Goal: Task Accomplishment & Management: Complete application form

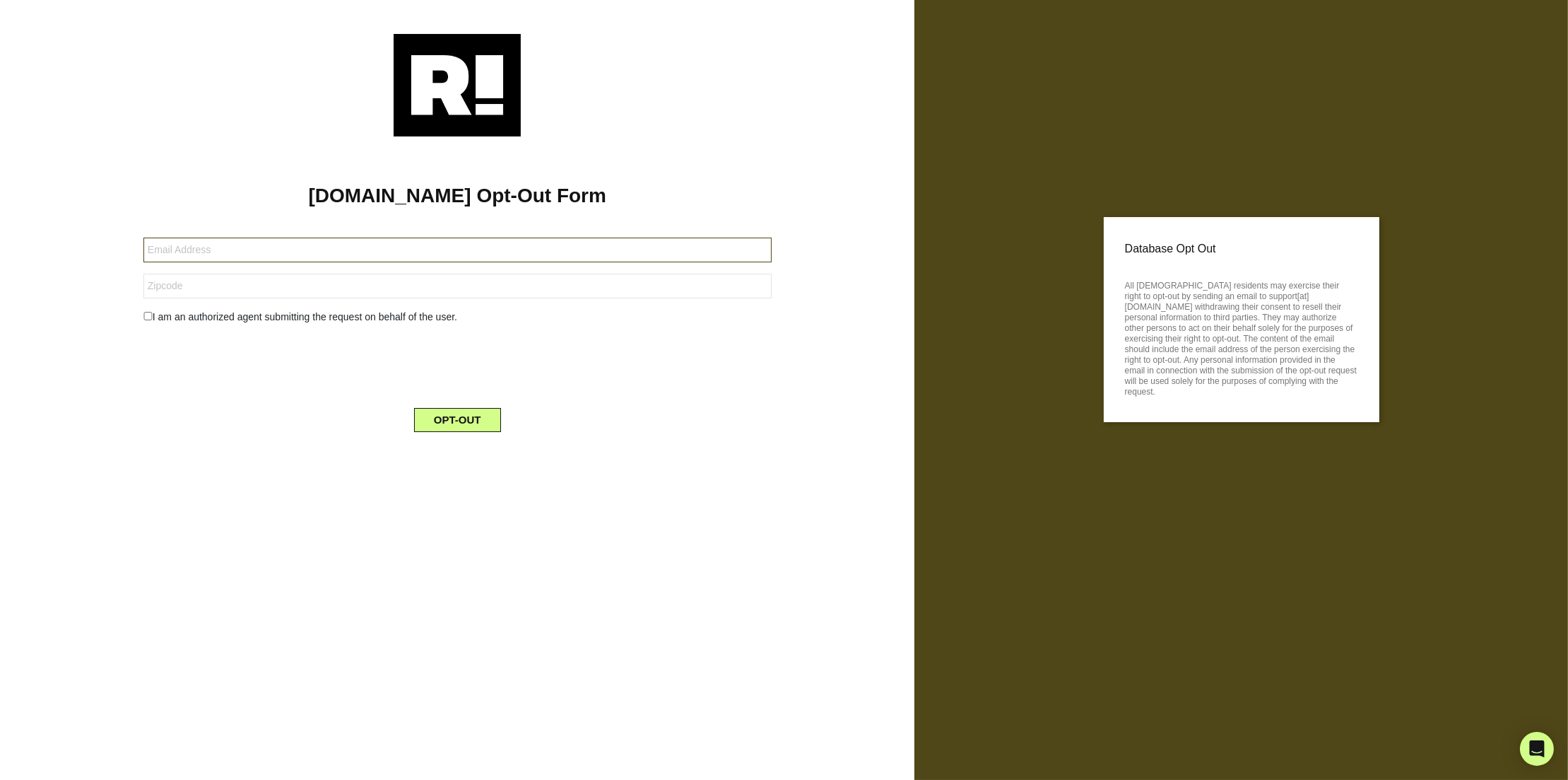
click at [477, 246] on input "text" at bounding box center [457, 249] width 628 height 24
type input "[EMAIL_ADDRESS][PERSON_NAME][DOMAIN_NAME]"
click at [433, 284] on input "text" at bounding box center [457, 286] width 628 height 24
type input "98027"
click at [459, 418] on button "OPT-OUT" at bounding box center [457, 420] width 87 height 24
